Goal: Information Seeking & Learning: Learn about a topic

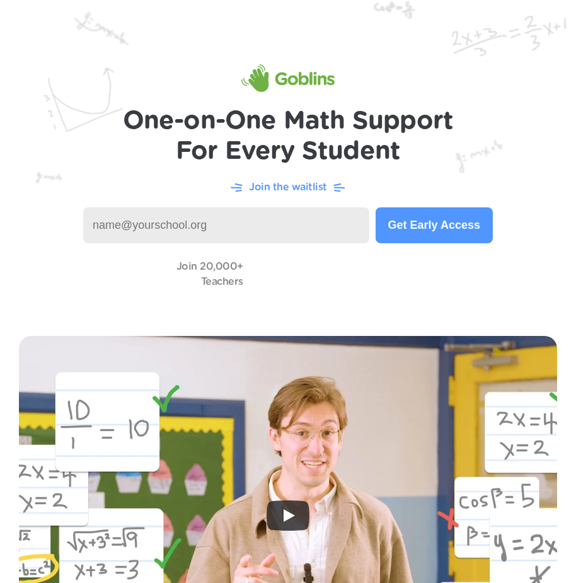
click at [206, 231] on input at bounding box center [226, 225] width 286 height 36
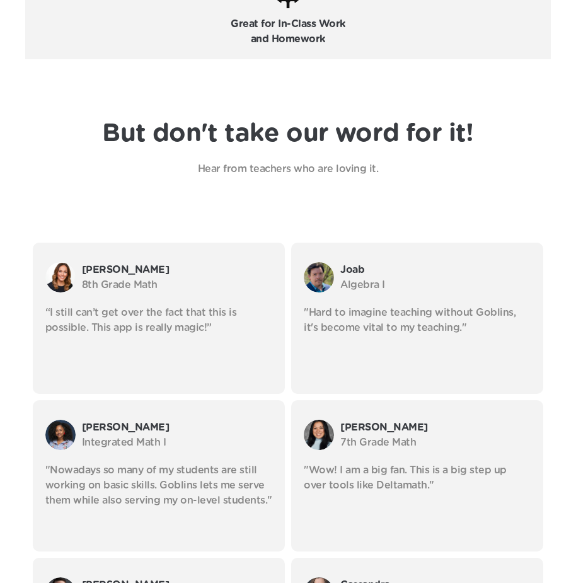
scroll to position [2586, 0]
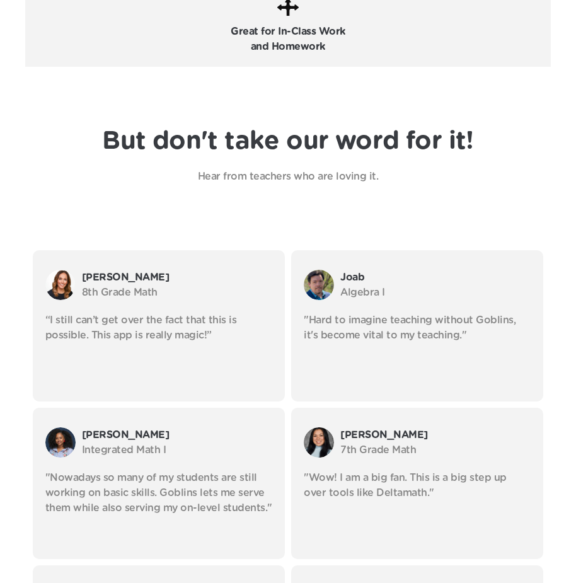
type input "[EMAIL_ADDRESS][DOMAIN_NAME]"
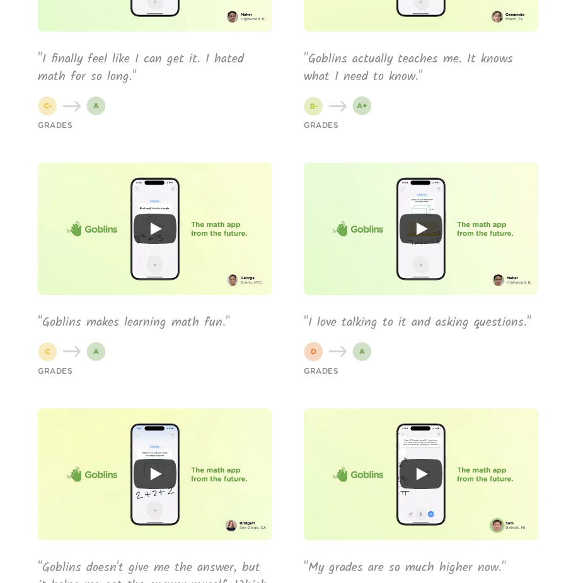
scroll to position [3863, 0]
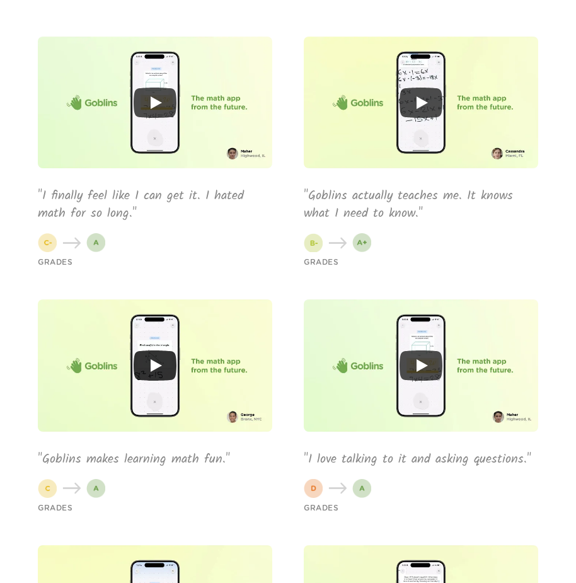
drag, startPoint x: 63, startPoint y: 424, endPoint x: 365, endPoint y: 281, distance: 334.6
click at [365, 281] on div "GRADES "I finally feel like I can get it. I hated math for so long." GRADES "Go…" at bounding box center [288, 416] width 551 height 758
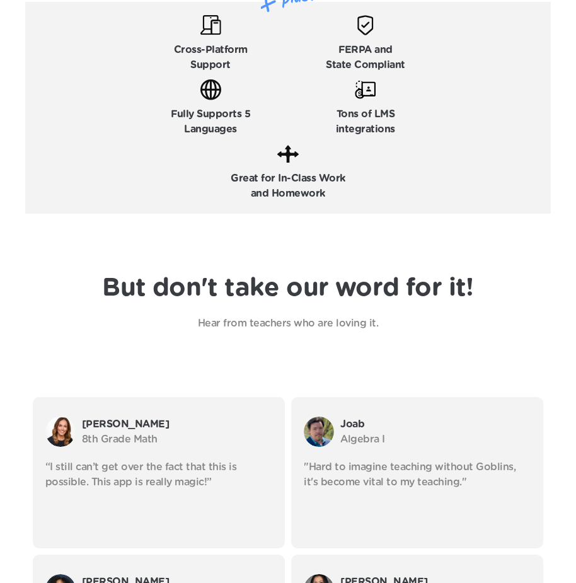
scroll to position [2412, 0]
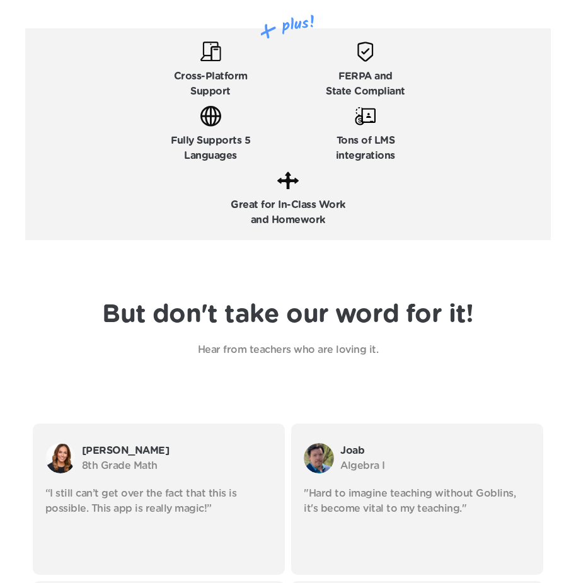
drag, startPoint x: 271, startPoint y: 327, endPoint x: 354, endPoint y: 352, distance: 86.2
click at [281, 332] on div "But don't take our word for it! Hear from teachers who are loving it." at bounding box center [288, 329] width 526 height 58
click at [280, 146] on div "Fully Supports 5 Languages" at bounding box center [210, 134] width 149 height 58
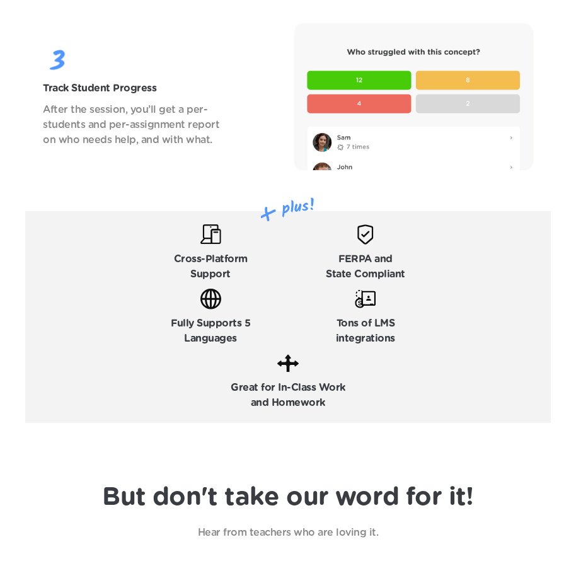
scroll to position [2223, 0]
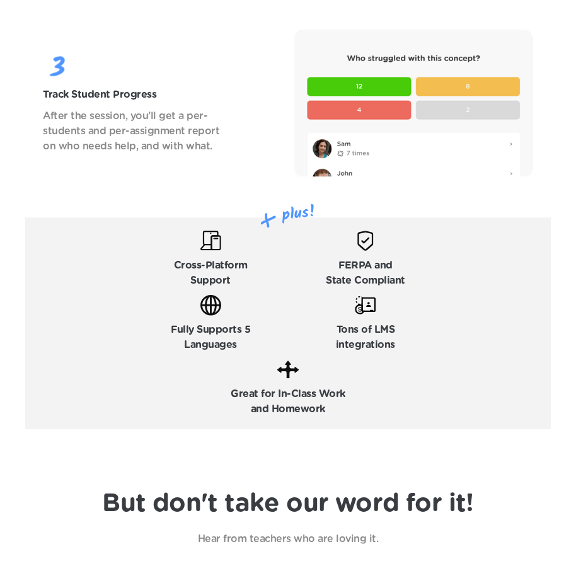
drag, startPoint x: 235, startPoint y: 173, endPoint x: 162, endPoint y: 79, distance: 119.2
click at [162, 79] on div "Track Student Progress After the session, you’ll get a per-students and per-ass…" at bounding box center [156, 103] width 226 height 102
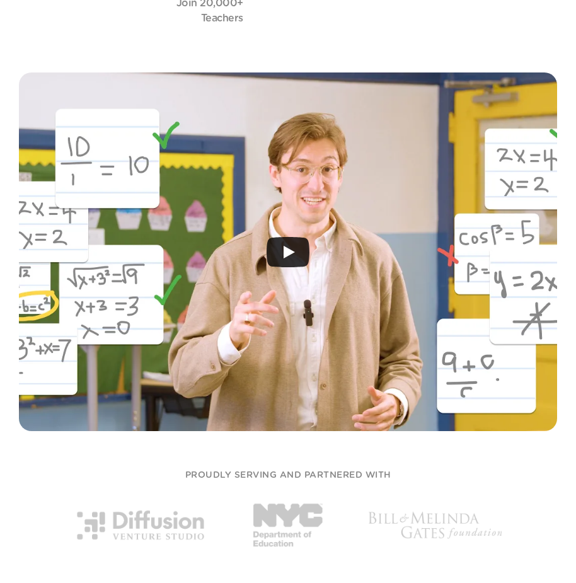
scroll to position [79, 0]
